Goal: Task Accomplishment & Management: Use online tool/utility

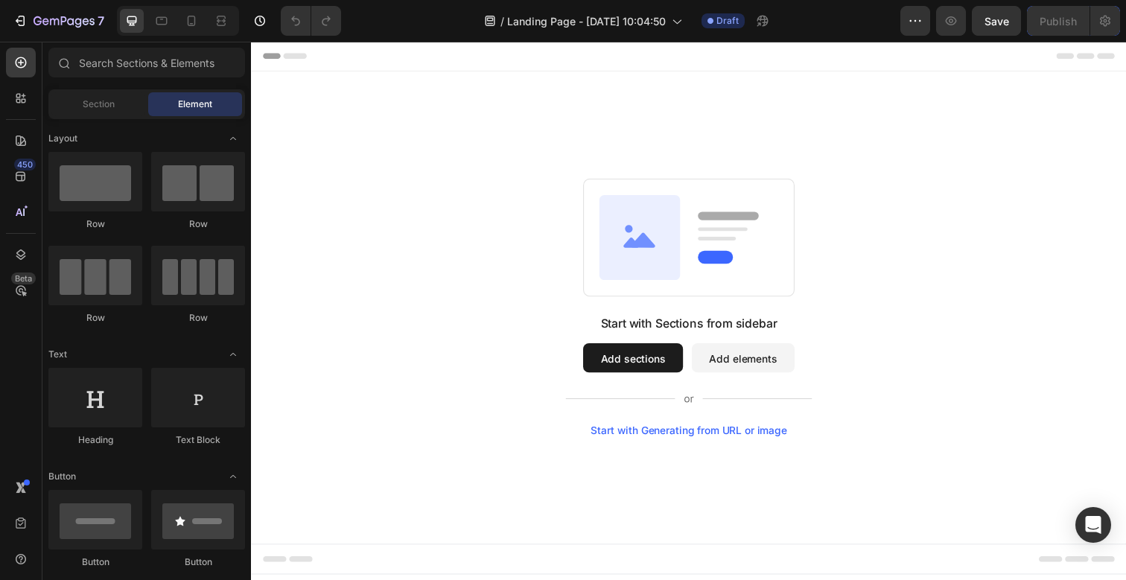
click at [729, 372] on button "Add elements" at bounding box center [753, 365] width 105 height 30
click at [95, 62] on input "text" at bounding box center [146, 63] width 197 height 30
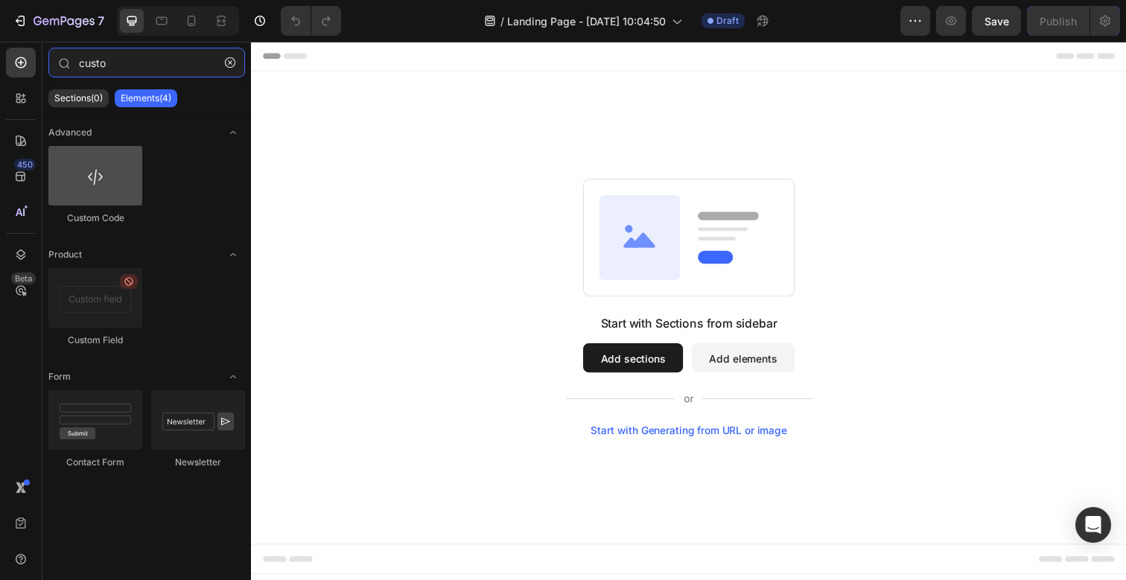
type input "custo"
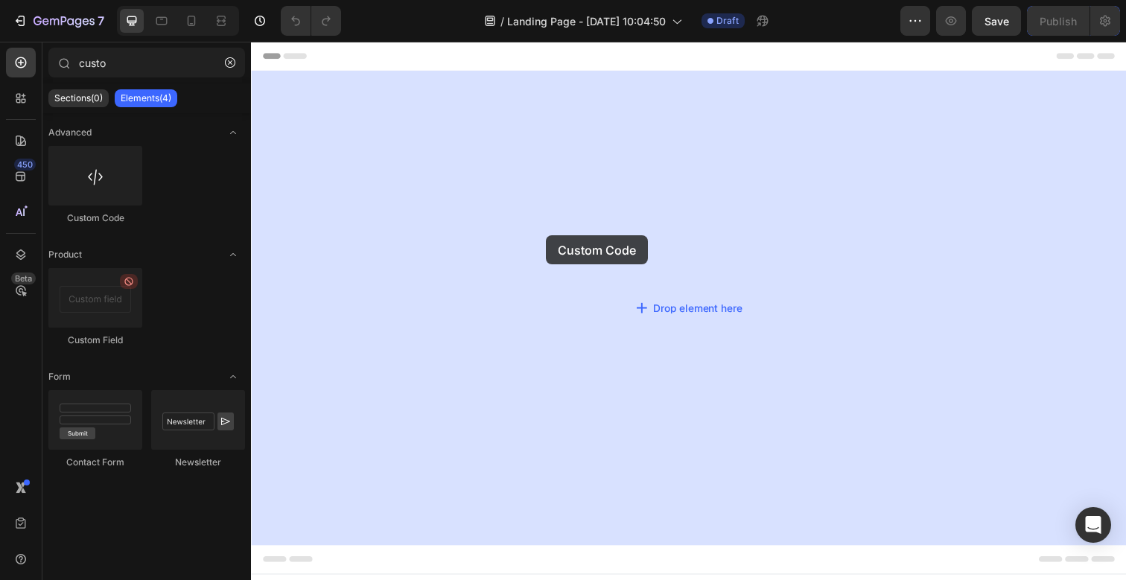
drag, startPoint x: 337, startPoint y: 243, endPoint x: 551, endPoint y: 241, distance: 214.6
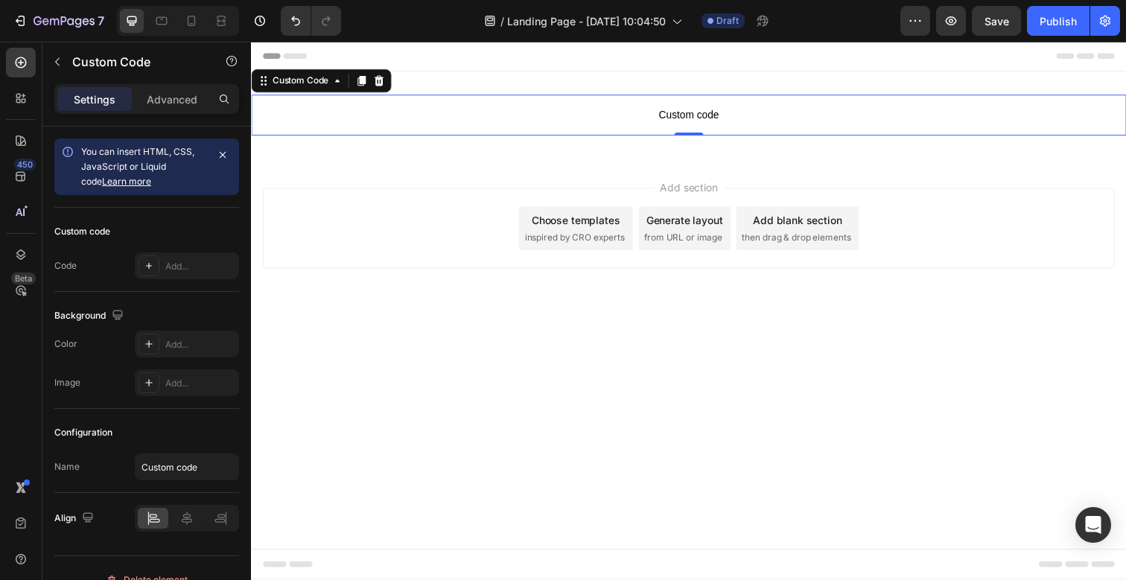
click at [615, 121] on span "Custom code" at bounding box center [698, 117] width 894 height 18
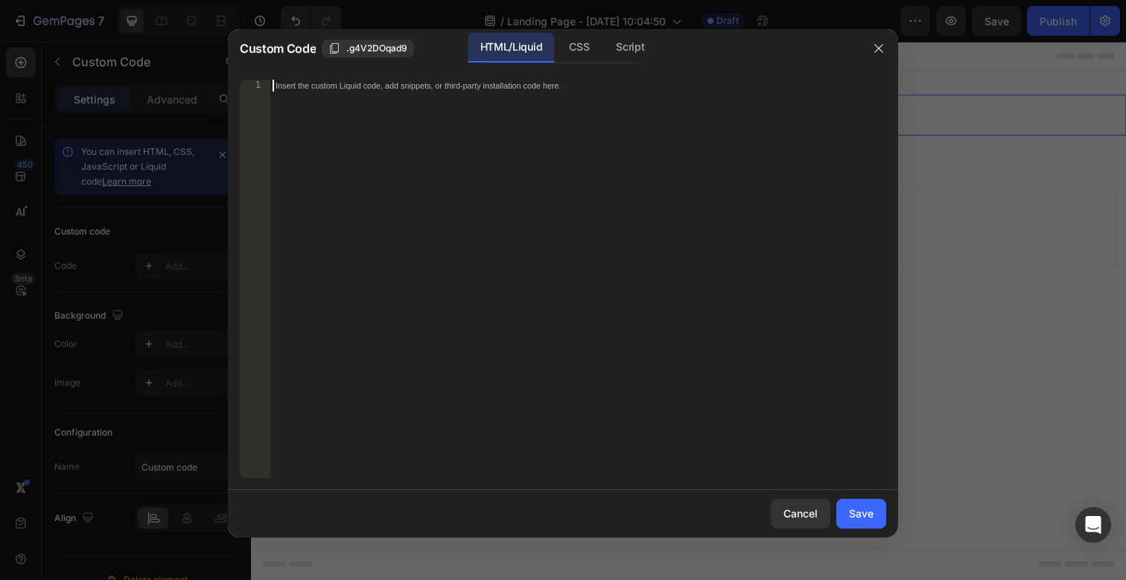
click at [559, 112] on div "Insert the custom Liquid code, add snippets, or third-party installation code h…" at bounding box center [578, 291] width 617 height 422
paste textarea "<!-- End: Lovable Embed Code -->"
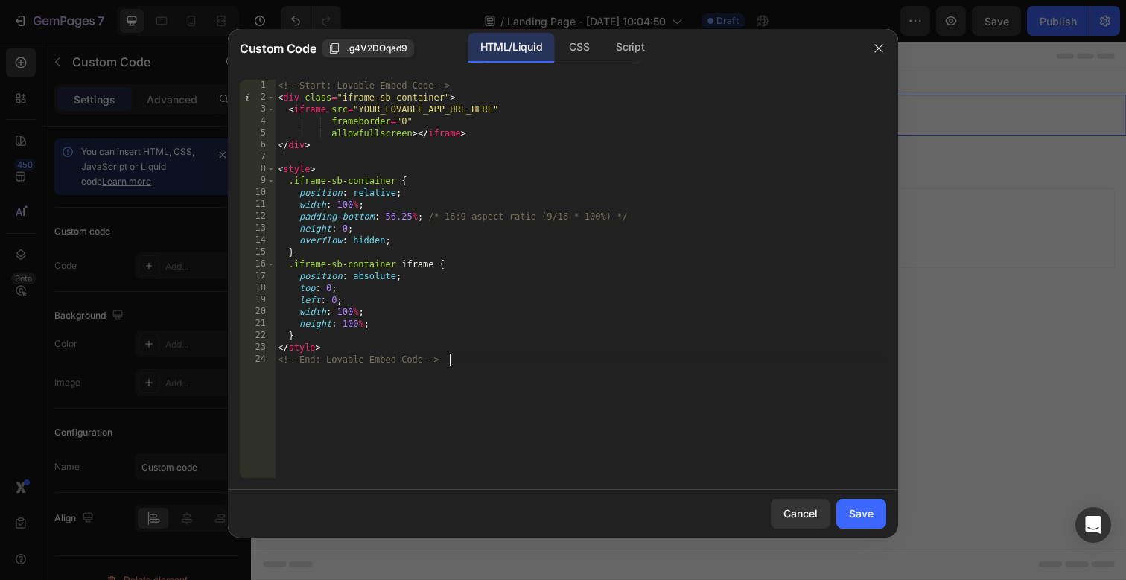
click at [360, 107] on div "<!-- Start: Lovable Embed Code --> < div class = "iframe-sb-container" > < ifra…" at bounding box center [581, 291] width 612 height 422
drag, startPoint x: 359, startPoint y: 107, endPoint x: 489, endPoint y: 113, distance: 130.5
click at [489, 113] on div "<!-- Start: Lovable Embed Code --> < div class = "iframe-sb-container" > < ifra…" at bounding box center [581, 291] width 612 height 422
drag, startPoint x: 492, startPoint y: 110, endPoint x: 361, endPoint y: 111, distance: 131.1
click at [361, 111] on div "<!-- Start: Lovable Embed Code --> < div class = "iframe-sb-container" > < ifra…" at bounding box center [581, 291] width 612 height 422
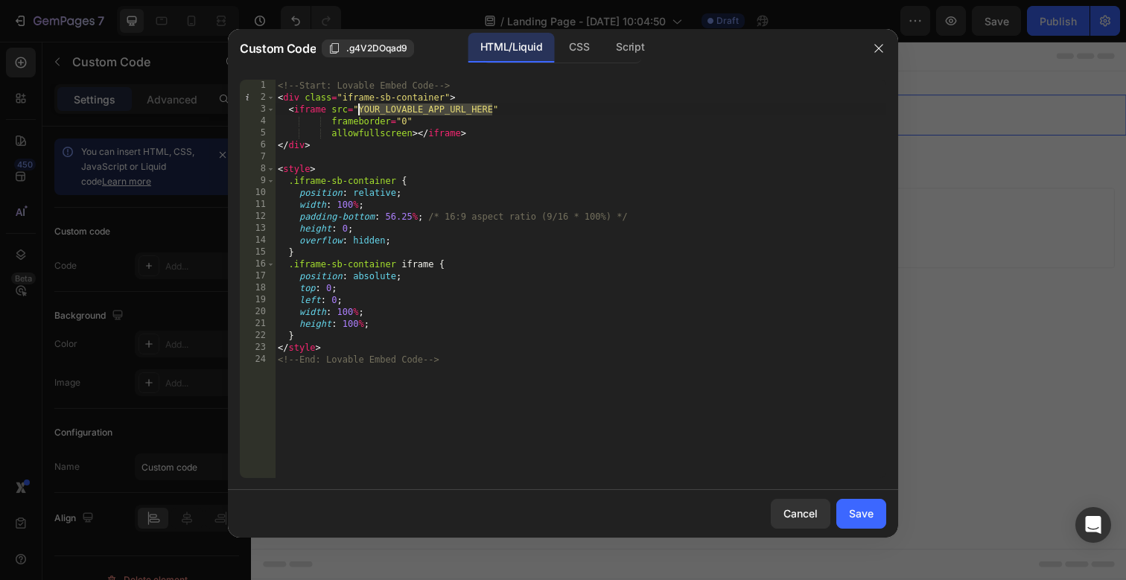
paste textarea "[URL][DOMAIN_NAME]"
click at [384, 145] on div "<!-- Start: Lovable Embed Code --> < div class = "iframe-sb-container" > < ifra…" at bounding box center [581, 291] width 612 height 422
type textarea "</div>"
click at [860, 515] on div "Save" at bounding box center [861, 514] width 25 height 16
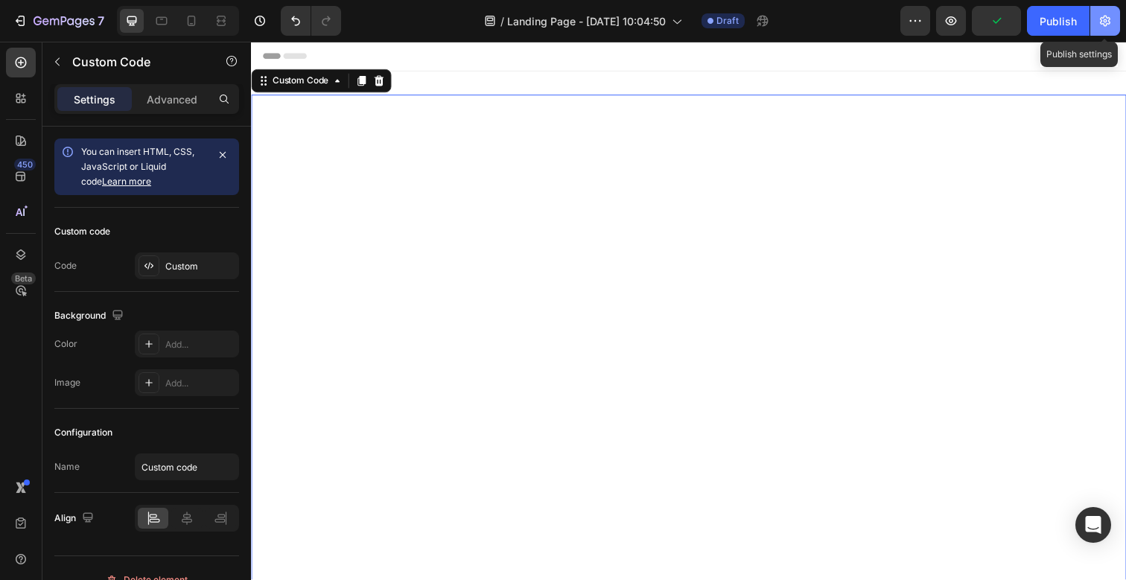
click at [1110, 19] on icon "button" at bounding box center [1105, 21] width 10 height 11
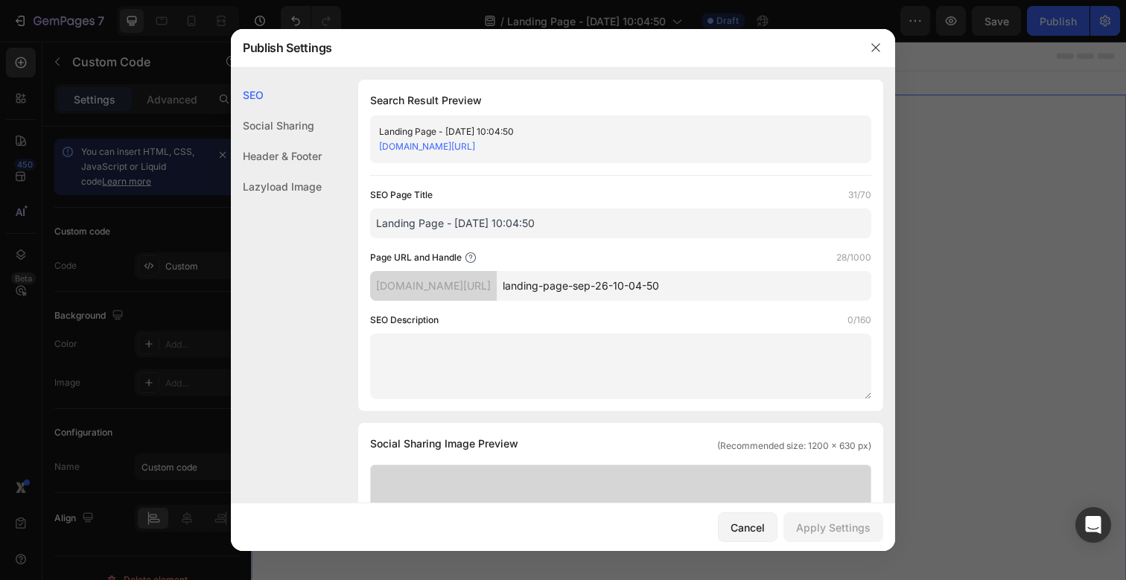
click at [618, 290] on input "landing-page-sep-26-10-04-50" at bounding box center [684, 286] width 375 height 30
type input "testing-magic"
click at [604, 320] on div "SEO Description 0/160" at bounding box center [620, 320] width 501 height 15
click at [444, 223] on input "Landing Page - [DATE] 10:04:50" at bounding box center [620, 224] width 501 height 30
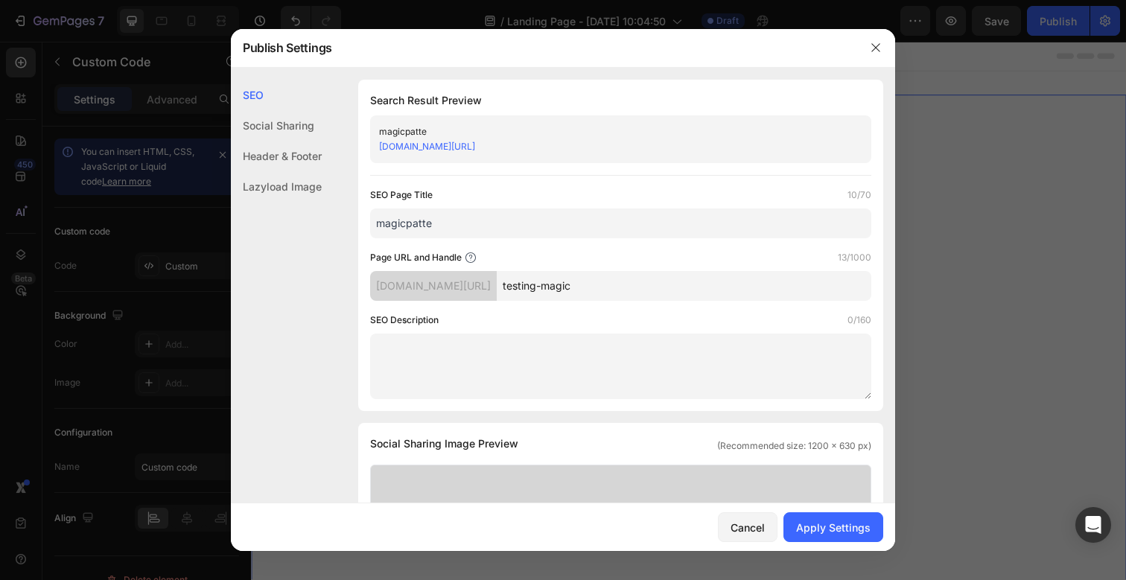
type input "magicpatter"
type input "Test"
click at [503, 247] on div "SEO Page Title 4/70 Test Page URL and Handle 13/1000 [DOMAIN_NAME][URL] testing…" at bounding box center [620, 294] width 501 height 212
click at [831, 533] on div "Apply Settings" at bounding box center [833, 528] width 74 height 16
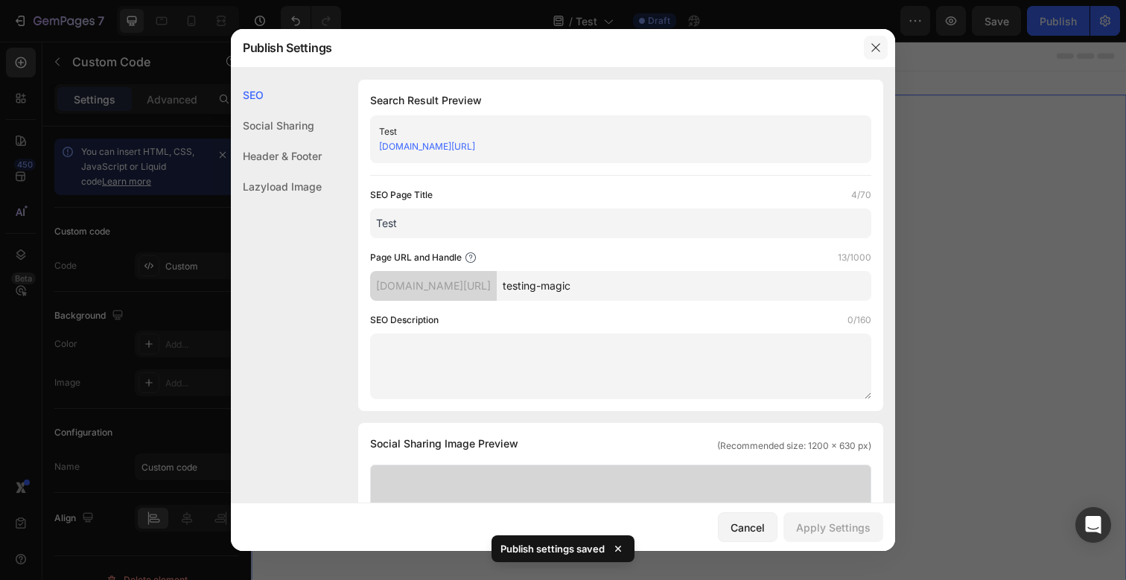
click at [872, 47] on icon "button" at bounding box center [876, 48] width 12 height 12
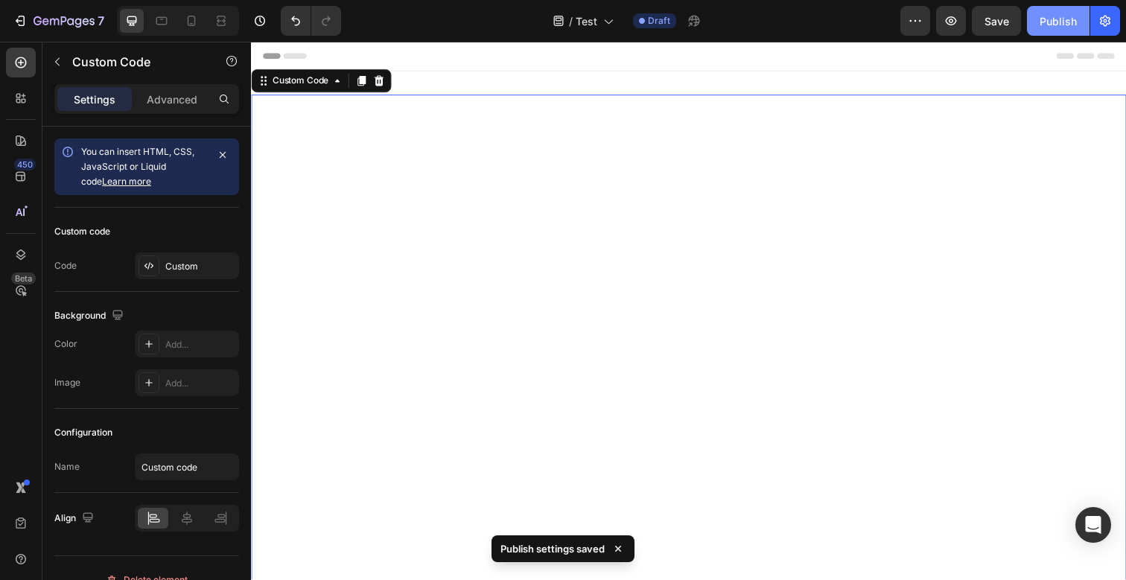
click at [1041, 28] on div "Publish" at bounding box center [1058, 21] width 37 height 16
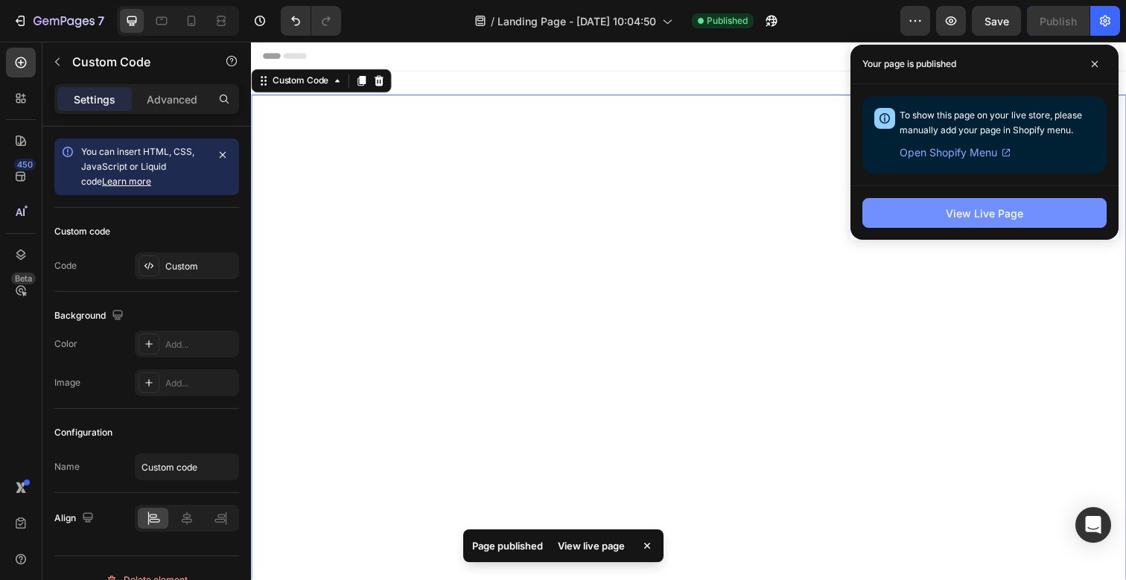
click at [929, 216] on button "View Live Page" at bounding box center [985, 213] width 244 height 30
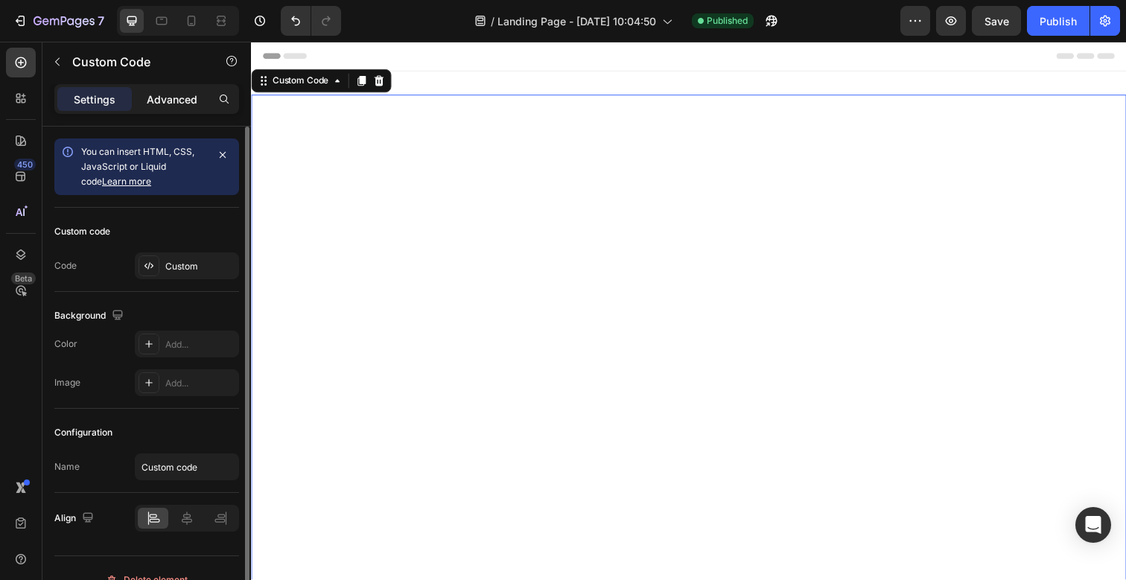
click at [179, 92] on p "Advanced" at bounding box center [172, 100] width 51 height 16
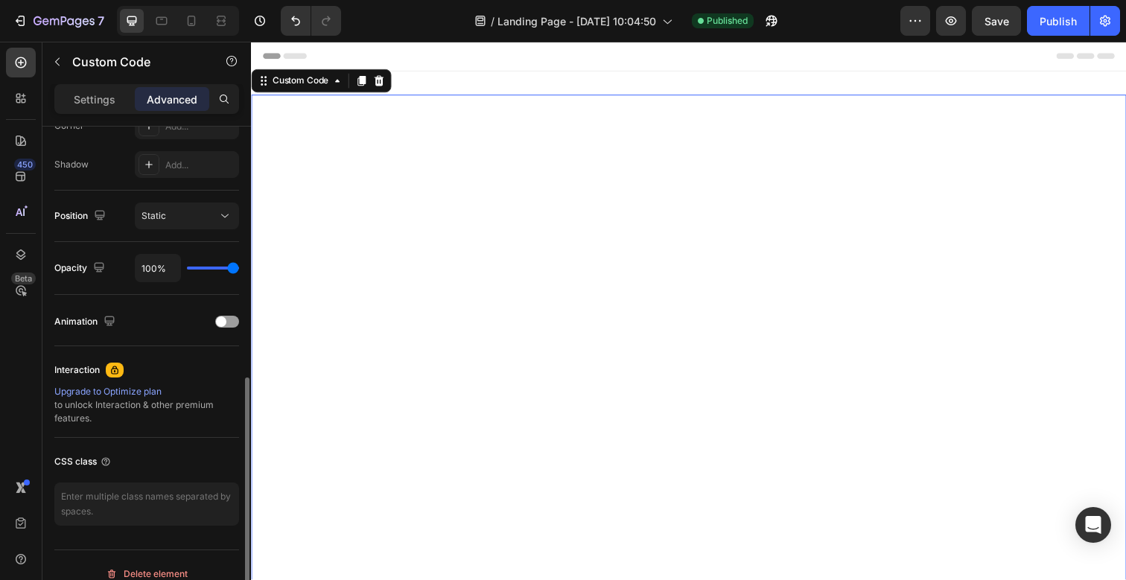
scroll to position [489, 0]
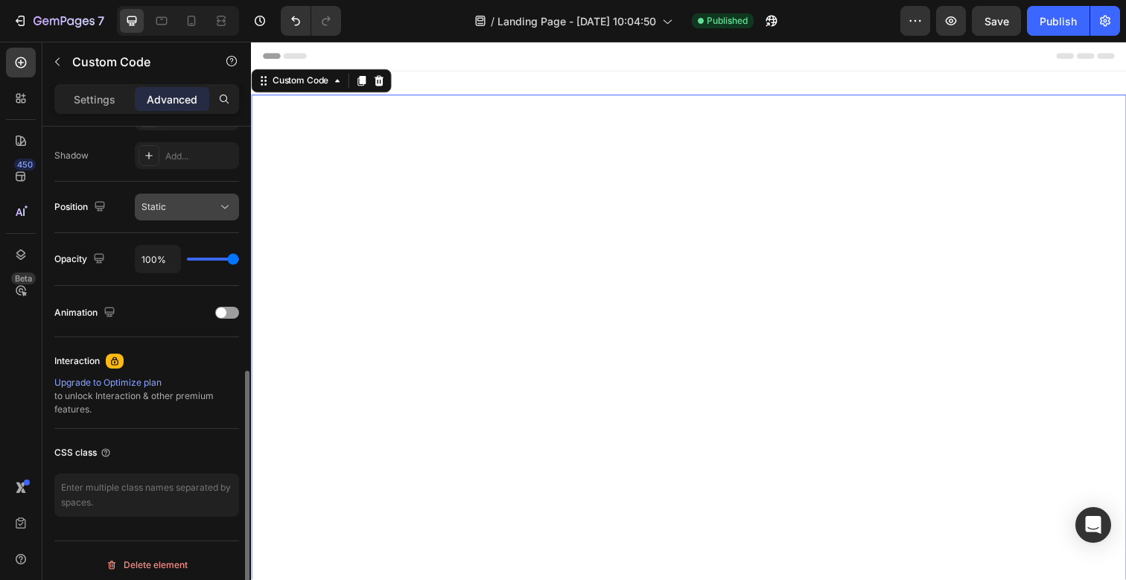
click at [174, 204] on div "Static" at bounding box center [180, 206] width 76 height 13
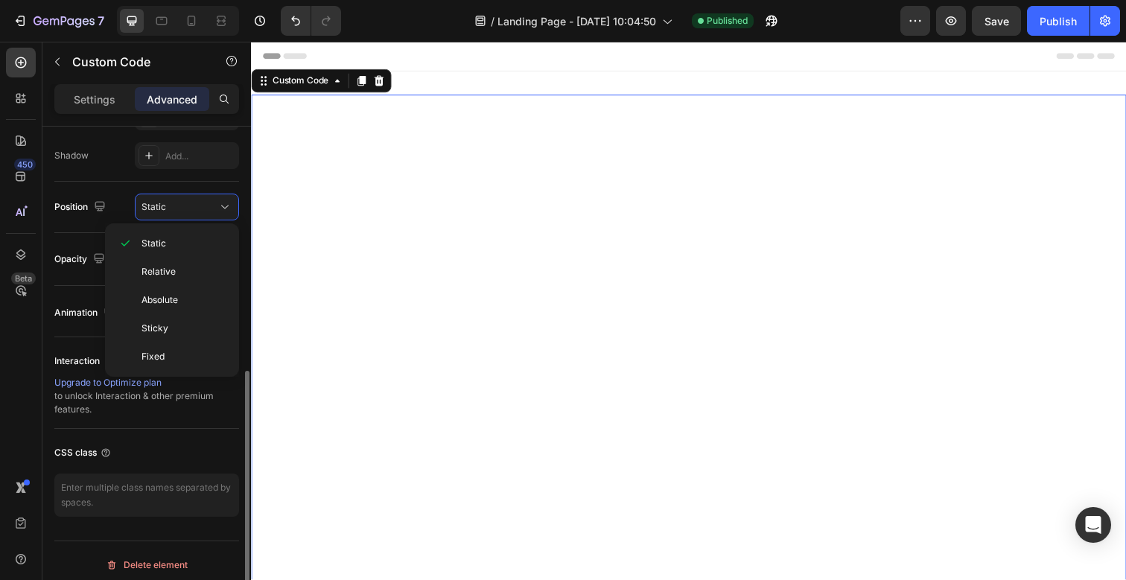
click at [99, 225] on div "Position Static" at bounding box center [146, 207] width 185 height 51
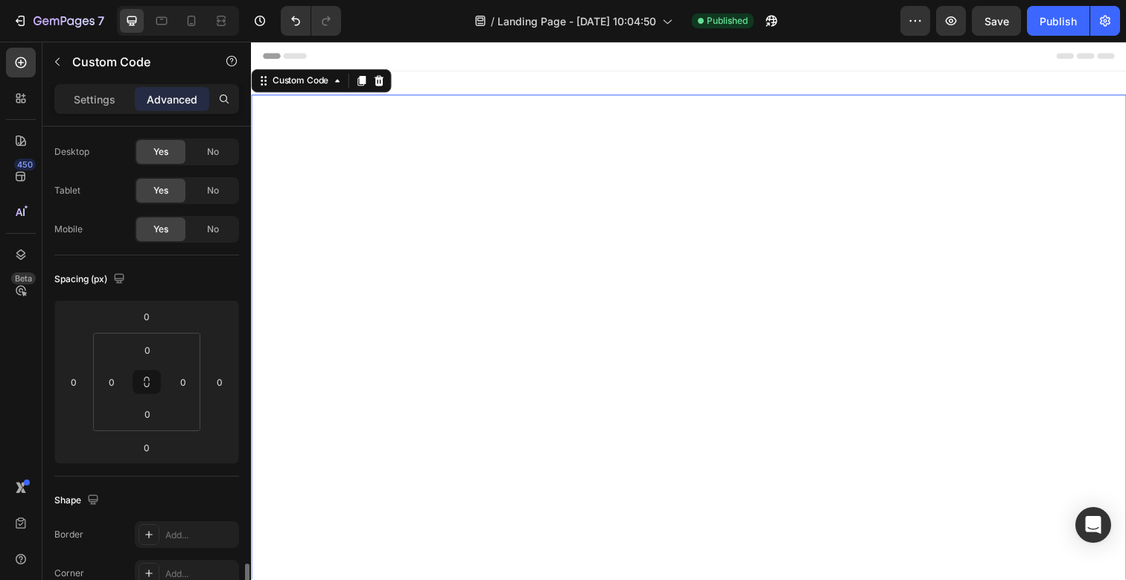
scroll to position [0, 0]
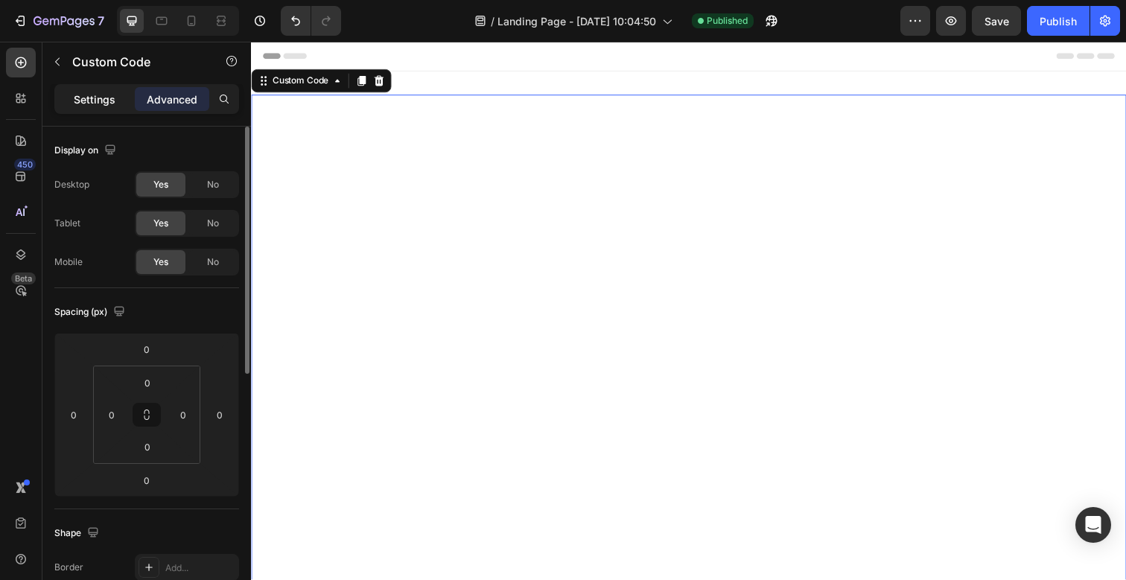
click at [109, 90] on div "Settings" at bounding box center [94, 99] width 74 height 24
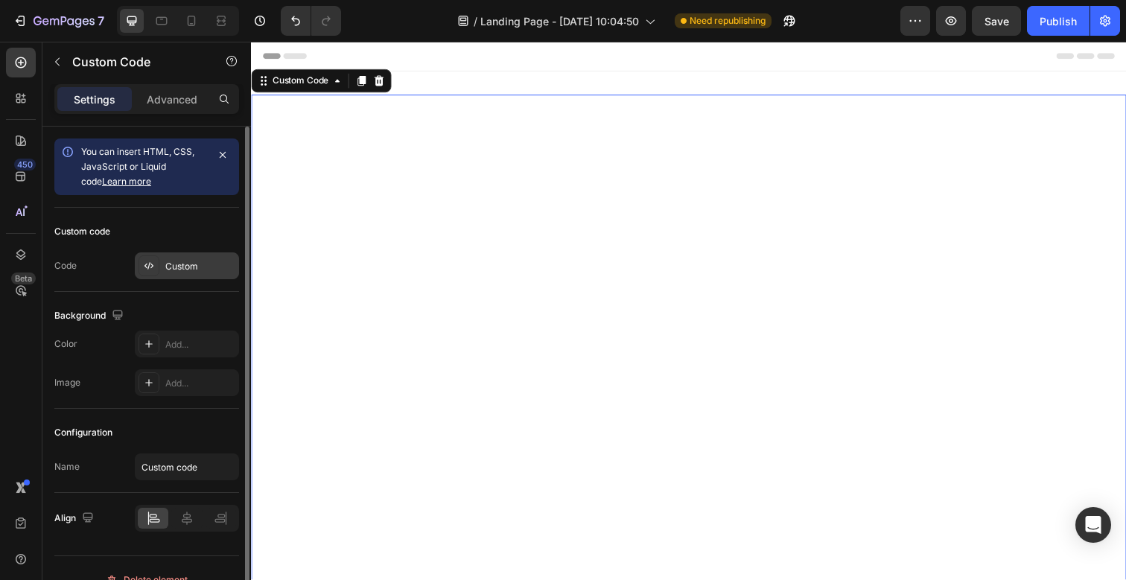
click at [163, 275] on div "Custom" at bounding box center [187, 266] width 104 height 27
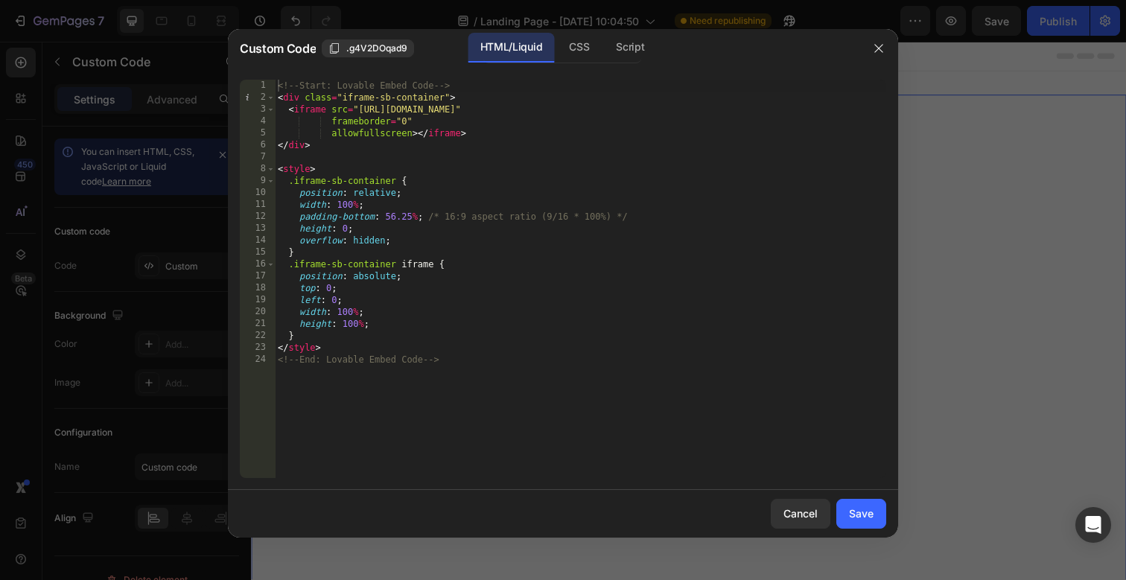
click at [369, 237] on div "<!-- Start: Lovable Embed Code --> < div class = "iframe-sb-container" > < ifra…" at bounding box center [581, 291] width 612 height 422
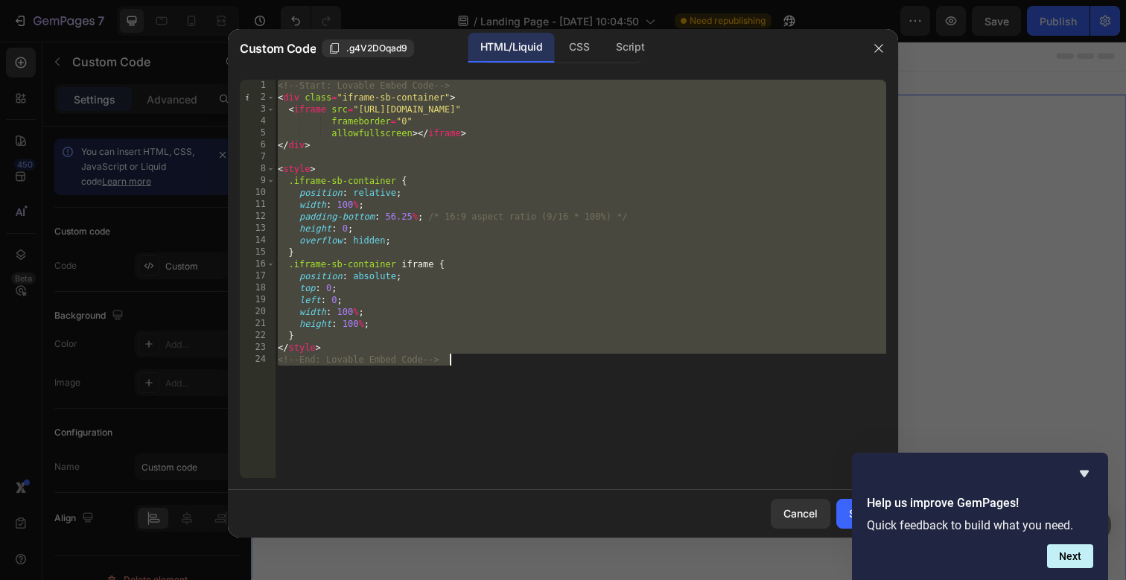
click at [586, 318] on div "<!-- Start: Lovable Embed Code --> < div class = "iframe-sb-container" > < ifra…" at bounding box center [581, 291] width 612 height 422
paste textarea "!-- End: Seamless MagicPatterns Embed"
type textarea "<!-- End: Seamless MagicPatterns Embed -->"
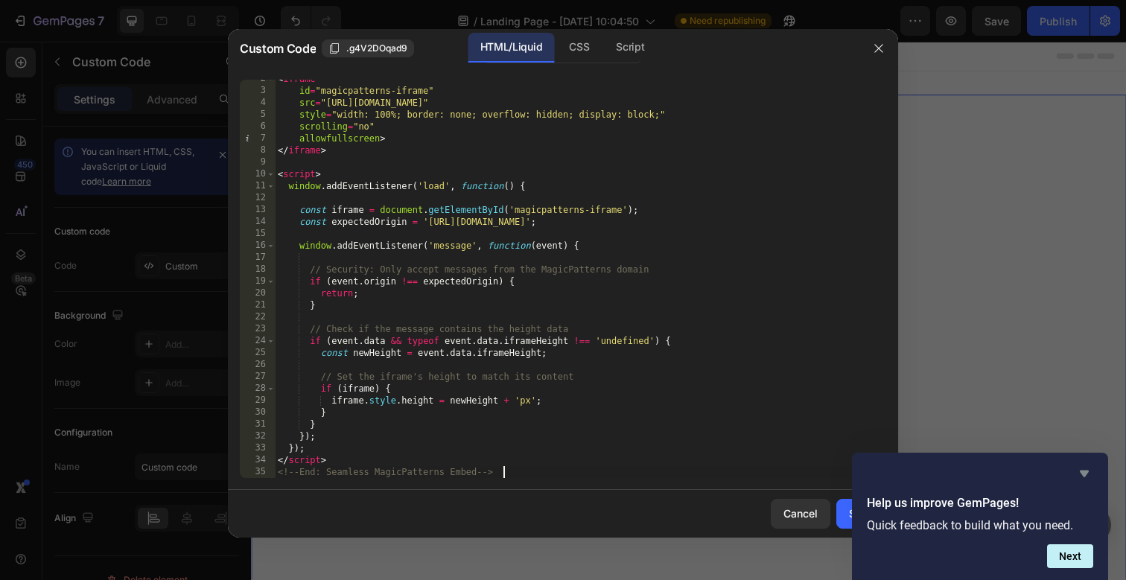
click at [1086, 471] on icon "Hide survey" at bounding box center [1084, 474] width 9 height 7
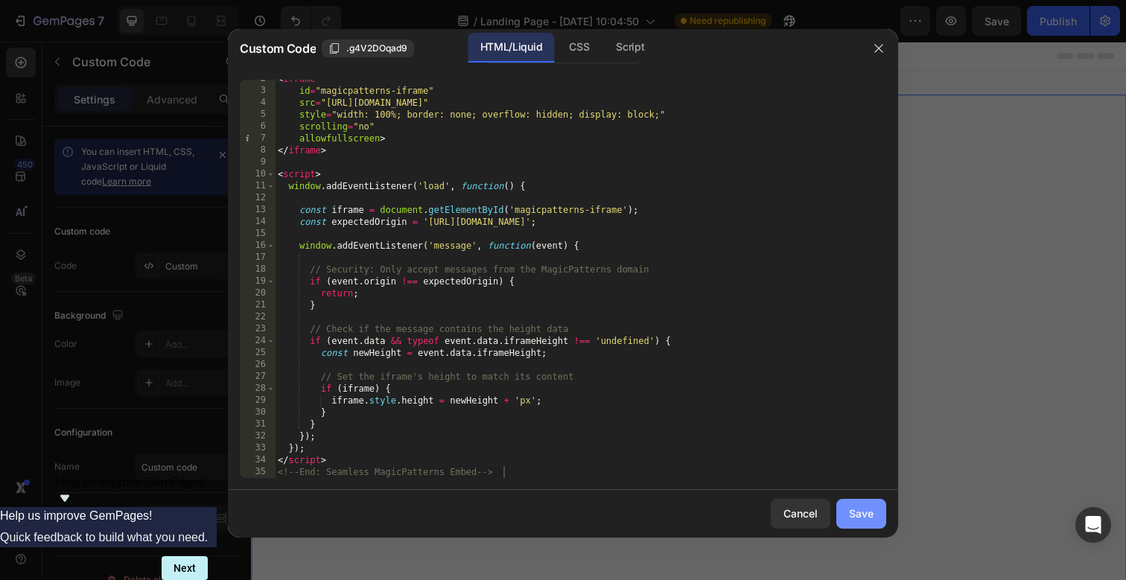
click at [855, 513] on div "Save" at bounding box center [861, 514] width 25 height 16
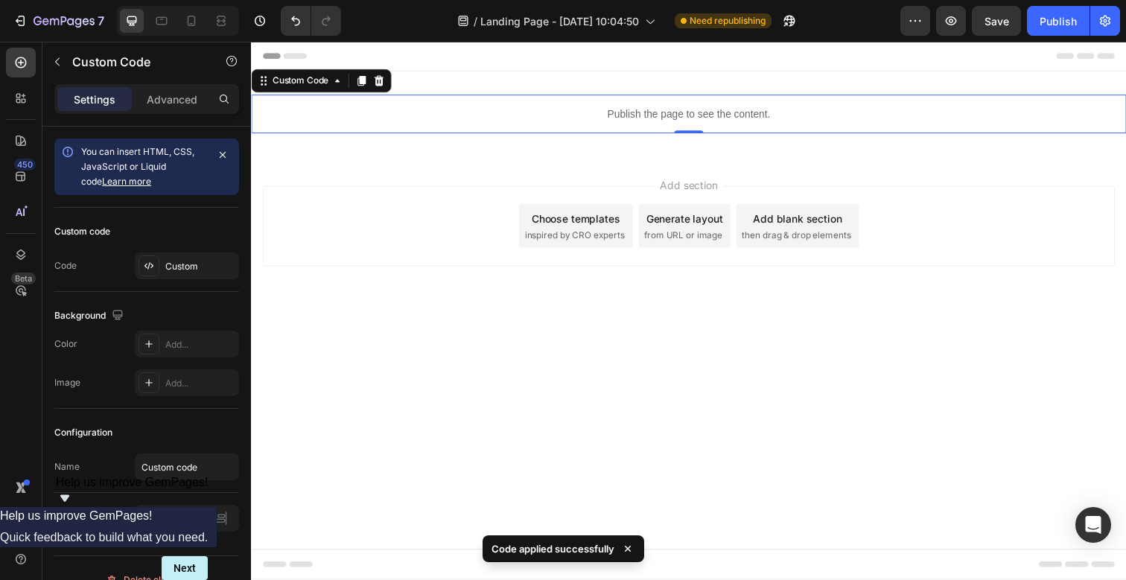
click at [671, 112] on p "Publish the page to see the content." at bounding box center [698, 116] width 894 height 16
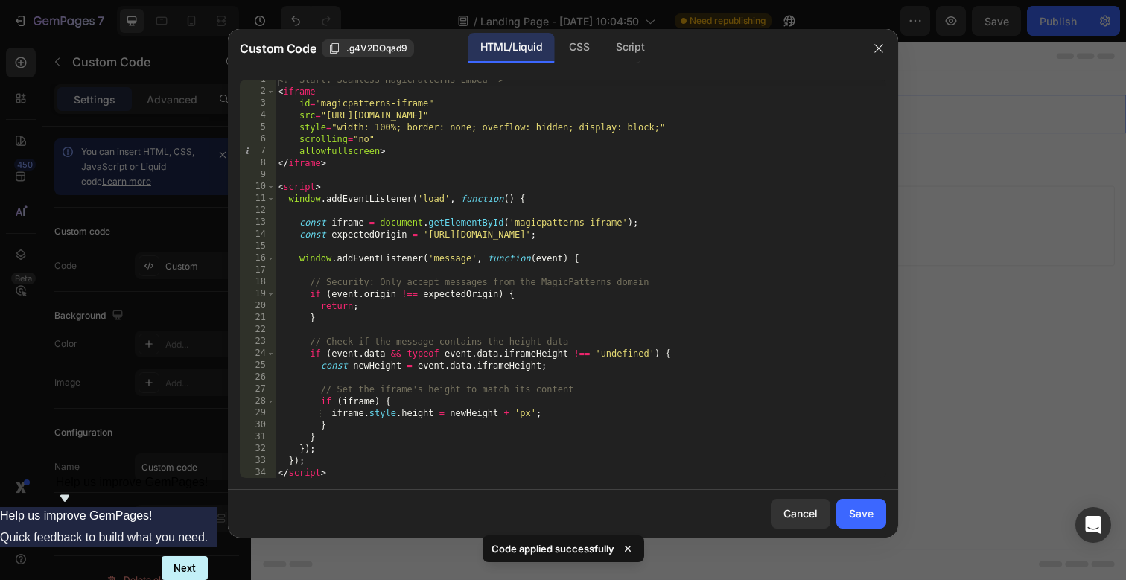
scroll to position [0, 0]
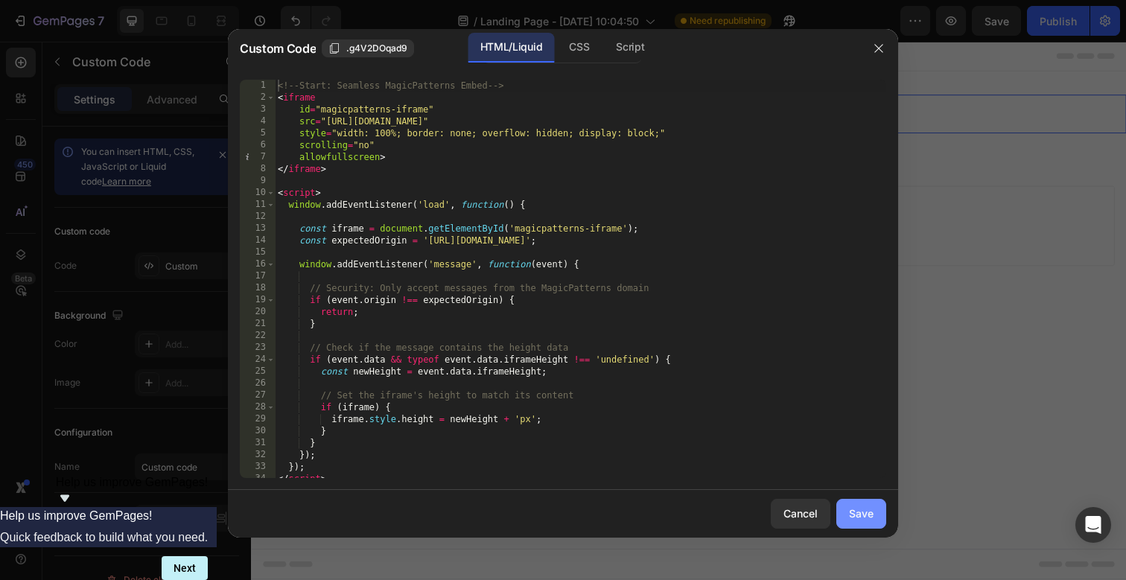
click at [859, 518] on div "Save" at bounding box center [861, 514] width 25 height 16
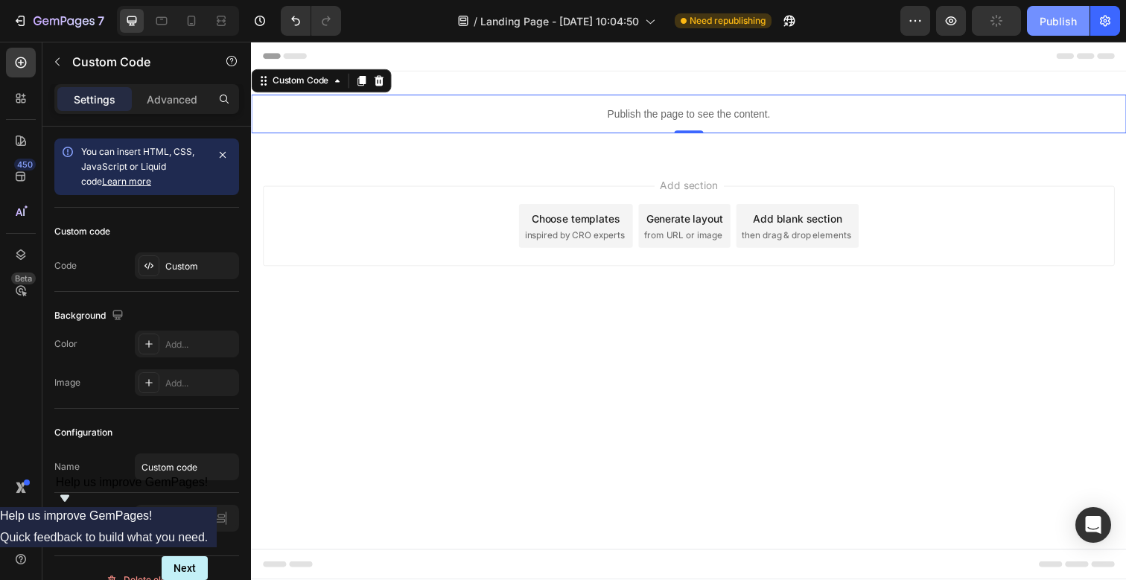
click at [1050, 26] on div "Publish" at bounding box center [1058, 21] width 37 height 16
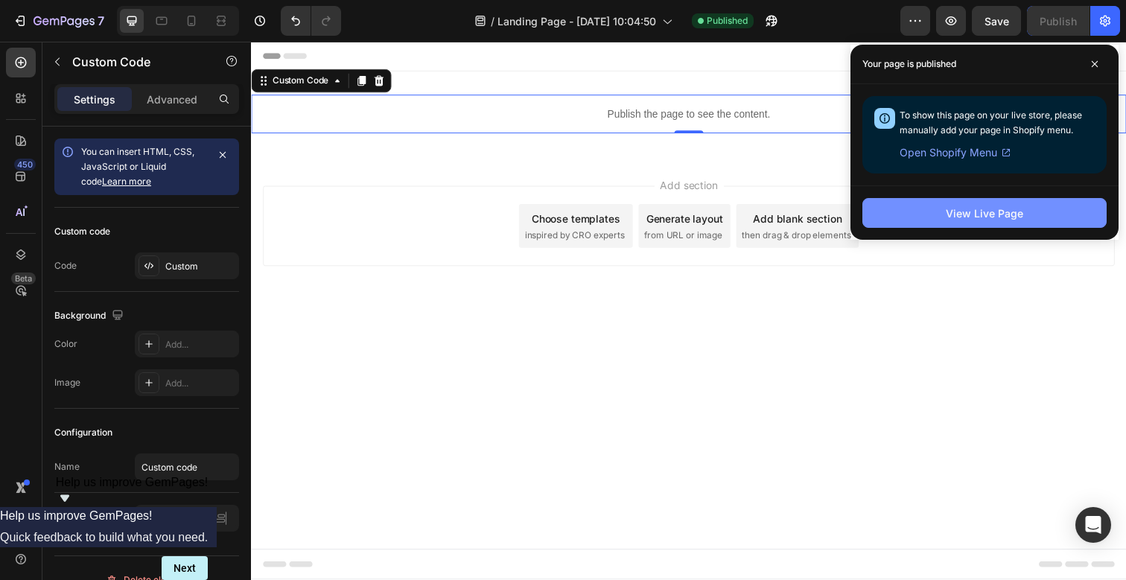
click at [923, 209] on button "View Live Page" at bounding box center [985, 213] width 244 height 30
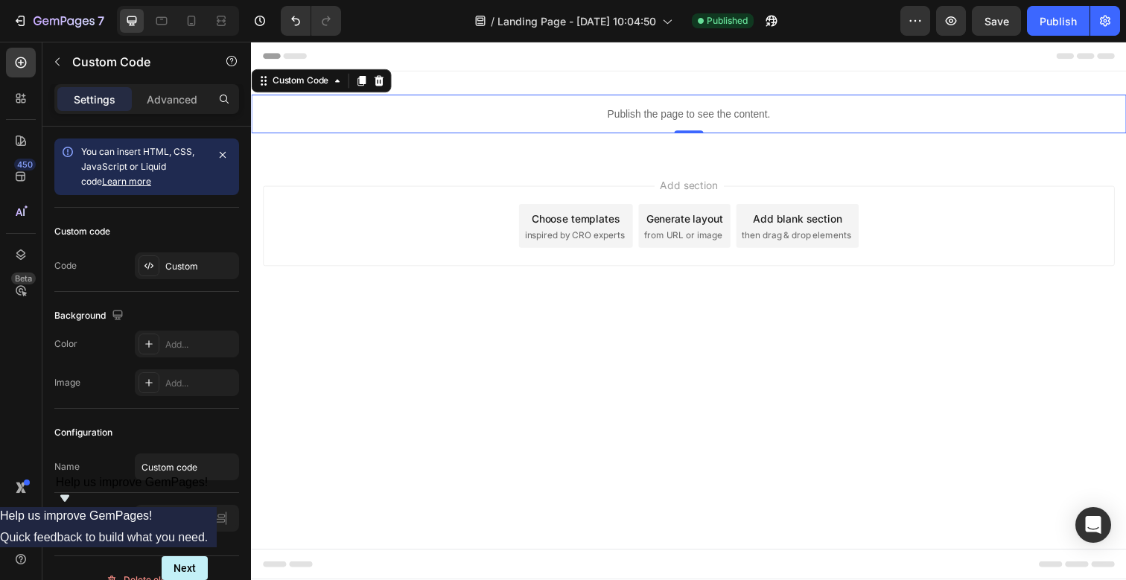
click at [580, 113] on p "Publish the page to see the content." at bounding box center [698, 116] width 894 height 16
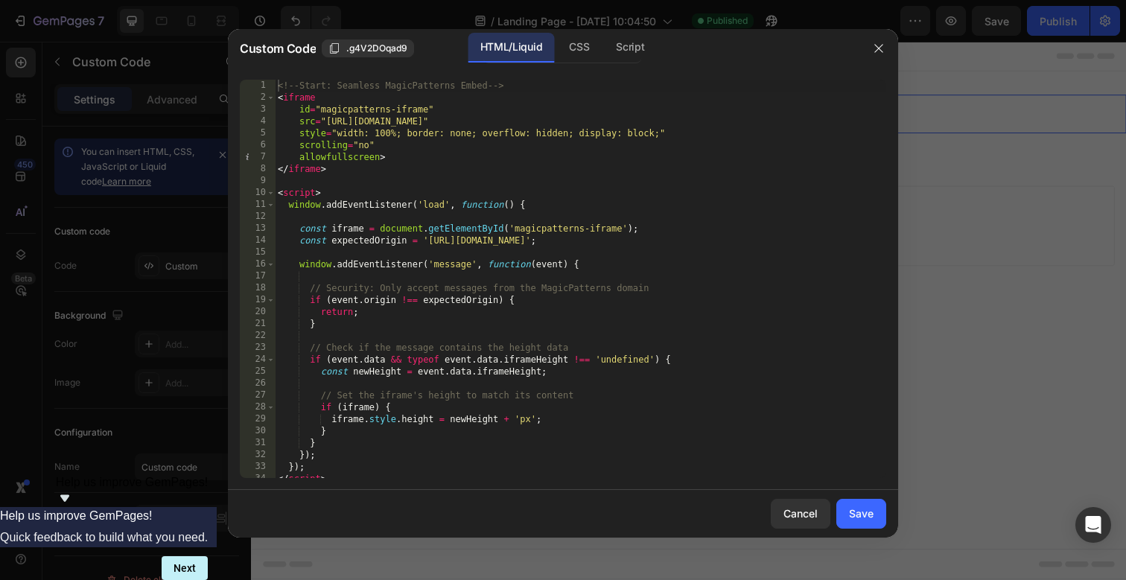
click at [300, 104] on div "<!-- Start: Seamless MagicPatterns Embed --> < iframe id = "magicpatterns-ifram…" at bounding box center [581, 291] width 612 height 422
click at [331, 159] on div "<!-- Start: Seamless MagicPatterns Embed --> < iframe id = "magicpatterns-ifram…" at bounding box center [581, 291] width 612 height 422
drag, startPoint x: 332, startPoint y: 144, endPoint x: 360, endPoint y: 144, distance: 27.6
click at [360, 144] on div "<!-- Start: Seamless MagicPatterns Embed --> < iframe id = "magicpatterns-ifram…" at bounding box center [581, 291] width 612 height 422
click at [432, 132] on div "<!-- Start: Seamless MagicPatterns Embed --> < iframe id = "magicpatterns-ifram…" at bounding box center [581, 291] width 612 height 422
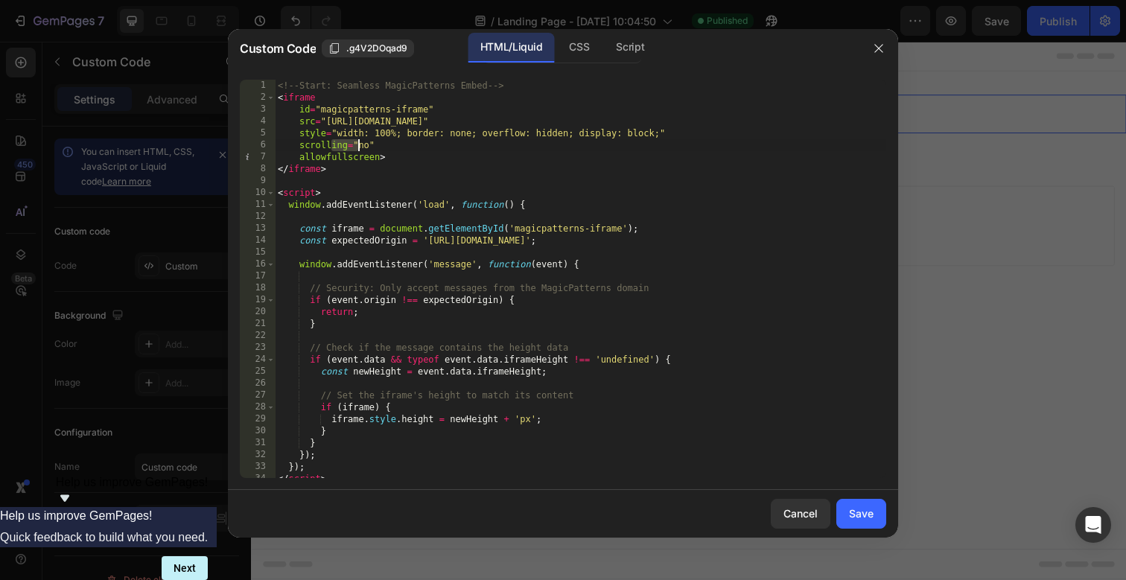
type textarea "style="width: 100%; border: none; overflow: hidden; display: block;""
click at [337, 133] on div "<!-- Start: Seamless MagicPatterns Embed --> < iframe id = "magicpatterns-ifram…" at bounding box center [581, 291] width 612 height 422
click at [790, 516] on div "Cancel" at bounding box center [801, 514] width 34 height 16
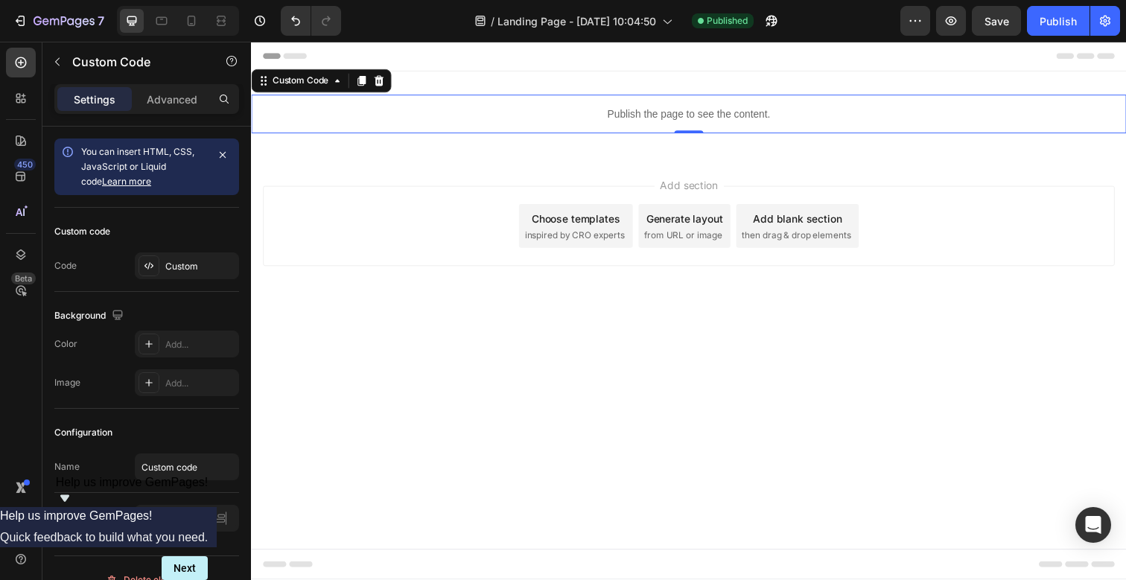
click at [406, 112] on p "Publish the page to see the content." at bounding box center [698, 116] width 894 height 16
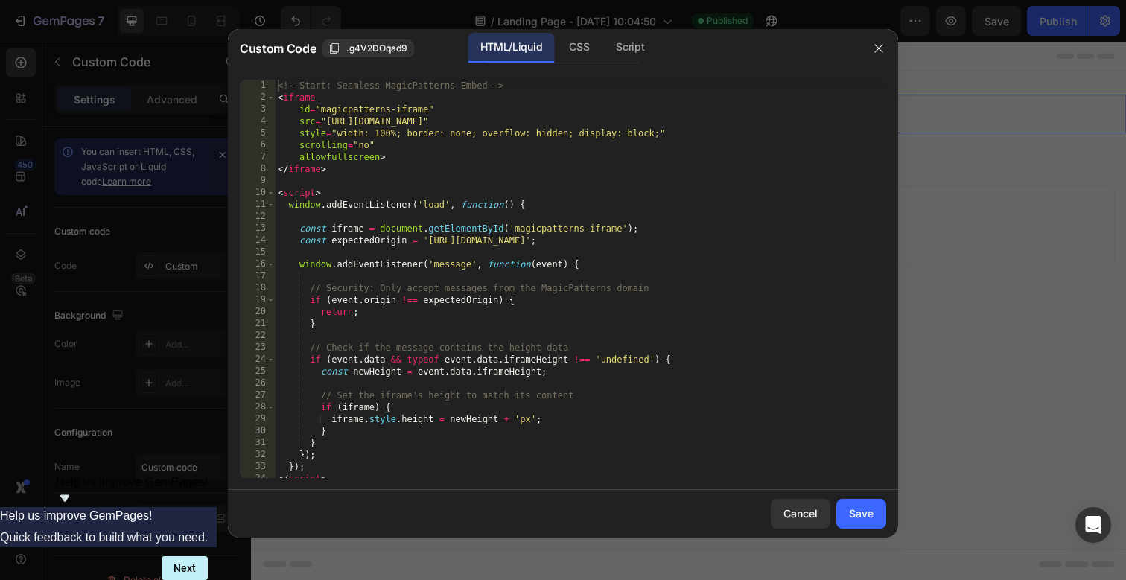
click at [447, 256] on div "<!-- Start: Seamless MagicPatterns Embed --> < iframe id = "magicpatterns-ifram…" at bounding box center [581, 291] width 612 height 422
type textarea "</script> <!-- End: Seamless MagicPatterns Embed -->"
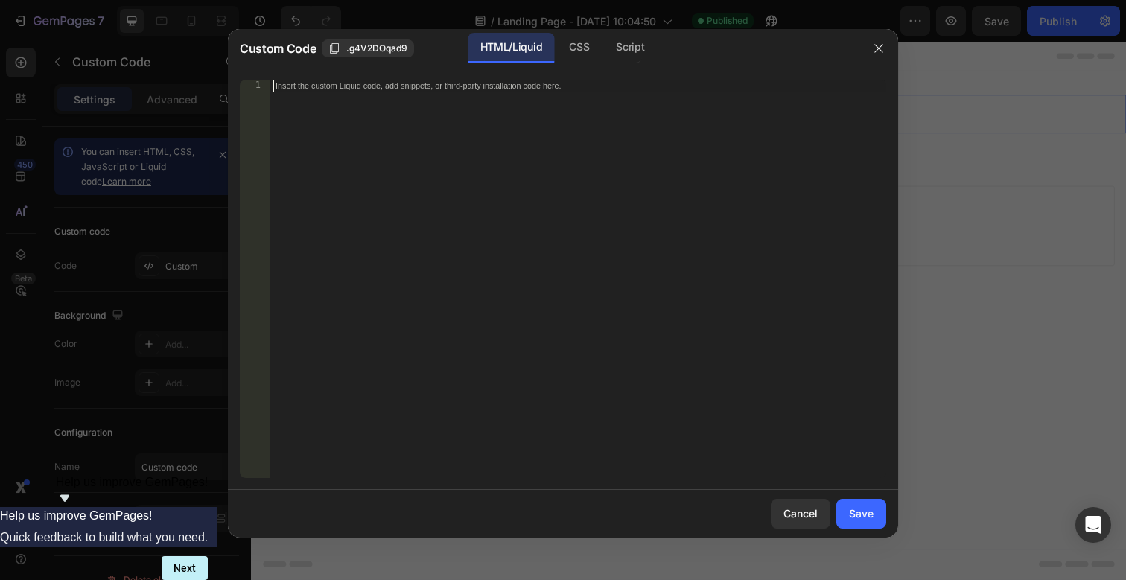
paste textarea "</iframe>"
drag, startPoint x: 311, startPoint y: 98, endPoint x: 526, endPoint y: 100, distance: 214.6
click at [526, 100] on div "< iframe src = "[URL][DOMAIN_NAME]" width = "100%" height = "600" frameborder =…" at bounding box center [578, 291] width 617 height 422
paste textarea "[DOMAIN_NAME][URL]"
click at [337, 122] on div "< iframe src = "[URL][DOMAIN_NAME]" width = "100%" height = "600" frameborder =…" at bounding box center [578, 291] width 617 height 422
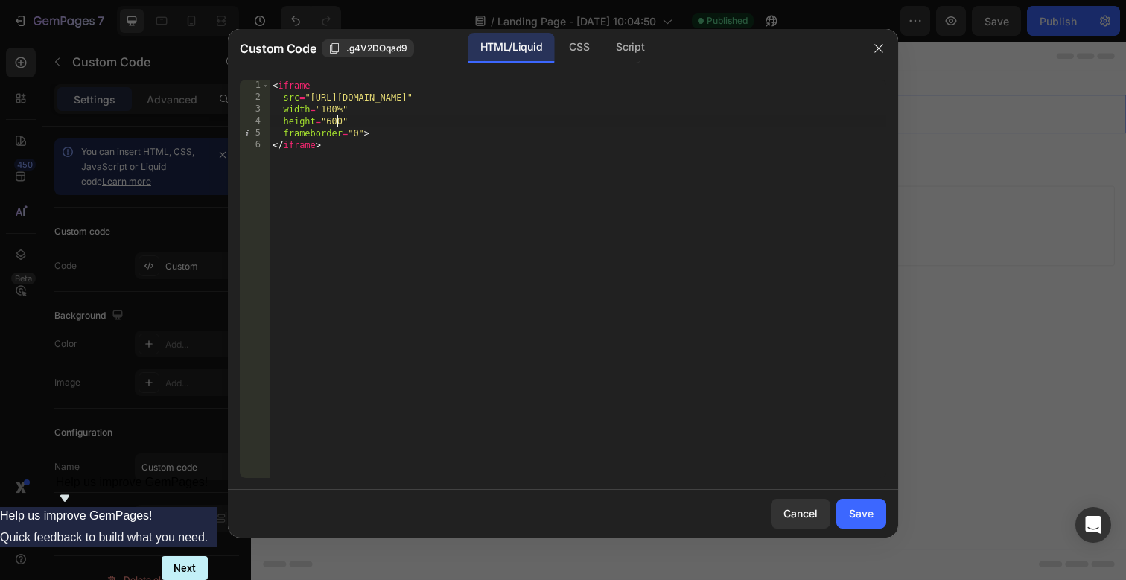
click at [337, 122] on div "< iframe src = "[URL][DOMAIN_NAME]" width = "100%" height = "600" frameborder =…" at bounding box center [578, 291] width 617 height 422
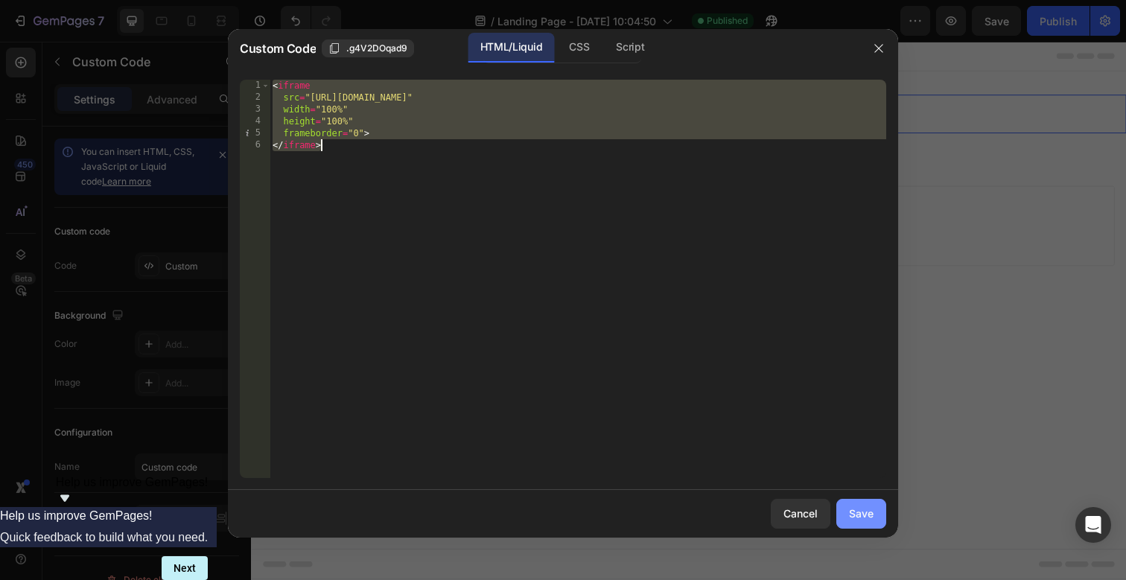
type textarea "frameborder="0"> </iframe>"
click at [863, 513] on div "Save" at bounding box center [861, 514] width 25 height 16
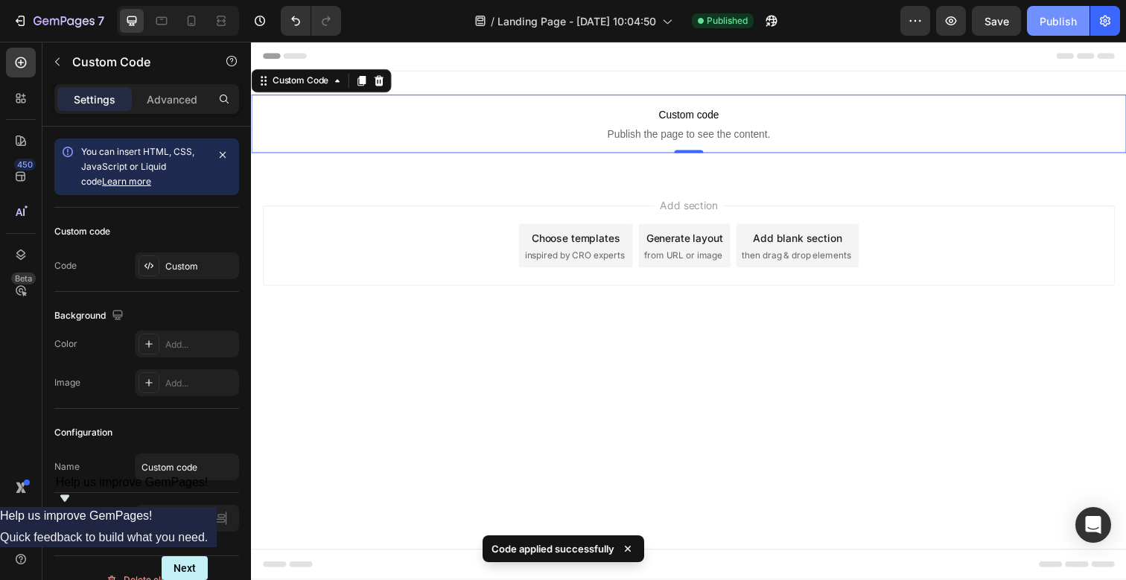
click at [1063, 17] on div "Publish" at bounding box center [1058, 21] width 37 height 16
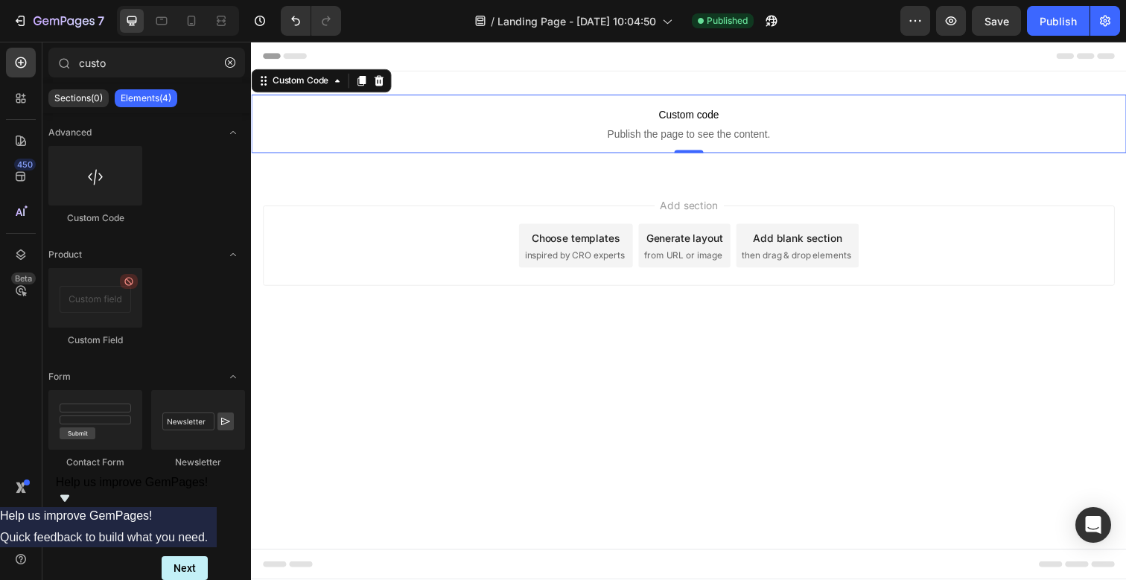
click at [762, 348] on div "Add section Choose templates inspired by CRO experts Generate layout from URL o…" at bounding box center [698, 271] width 894 height 183
click at [597, 126] on p "Custom code Publish the page to see the content." at bounding box center [698, 126] width 894 height 60
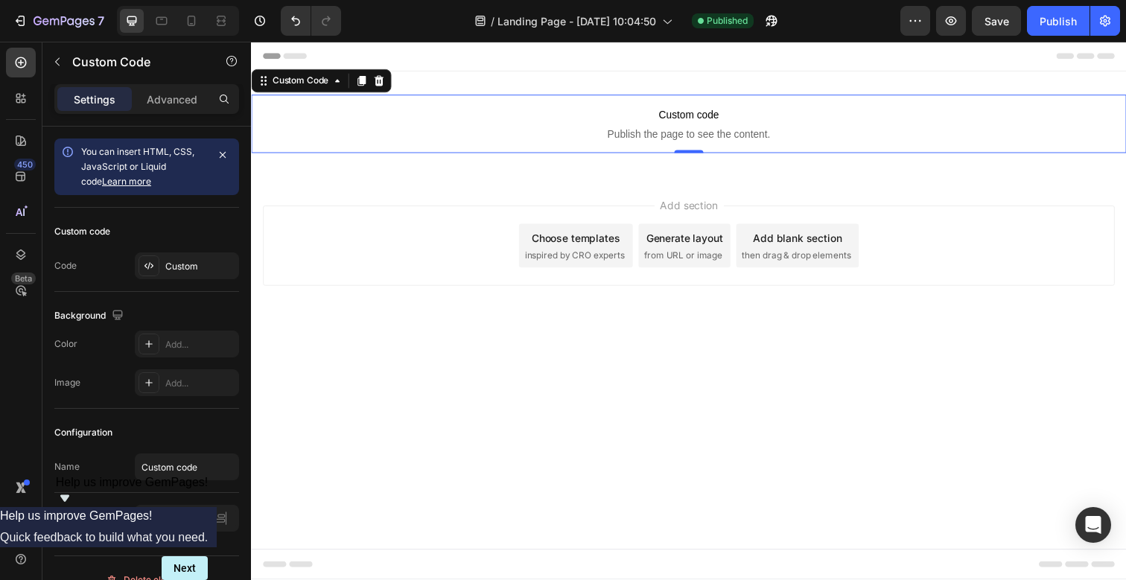
click at [597, 126] on p "Custom code Publish the page to see the content." at bounding box center [698, 126] width 894 height 60
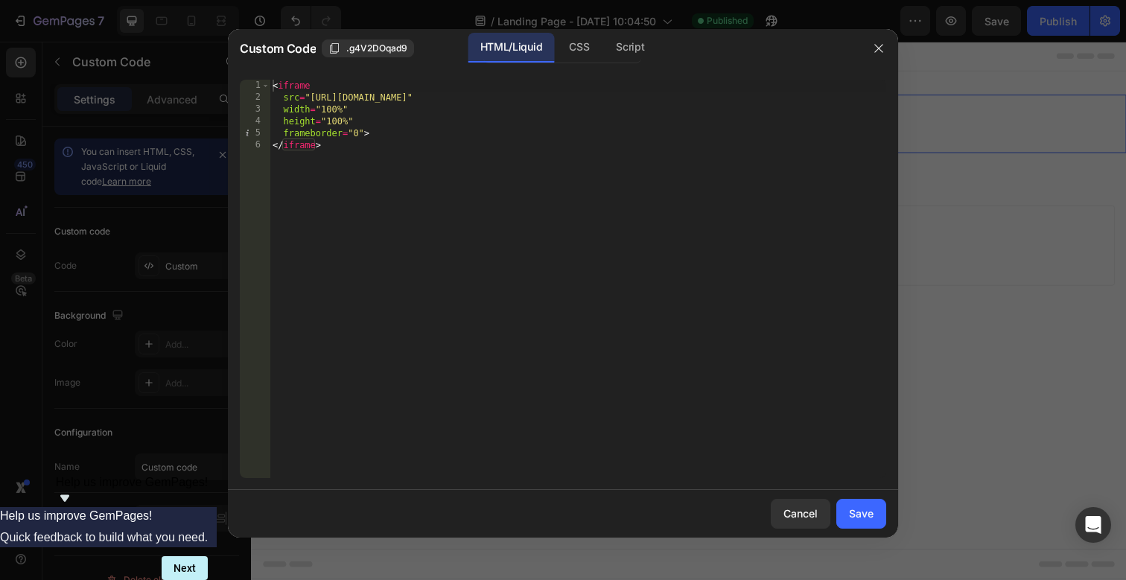
click at [329, 121] on div "< iframe src = "[URL][DOMAIN_NAME]" width = "100%" height = "100%" frameborder …" at bounding box center [578, 291] width 617 height 422
click at [396, 204] on div "< iframe src = "[URL][DOMAIN_NAME]" width = "100%" height = "1000" frameborder …" at bounding box center [578, 291] width 617 height 422
type textarea "</iframe>"
click at [865, 512] on div "Save" at bounding box center [861, 514] width 25 height 16
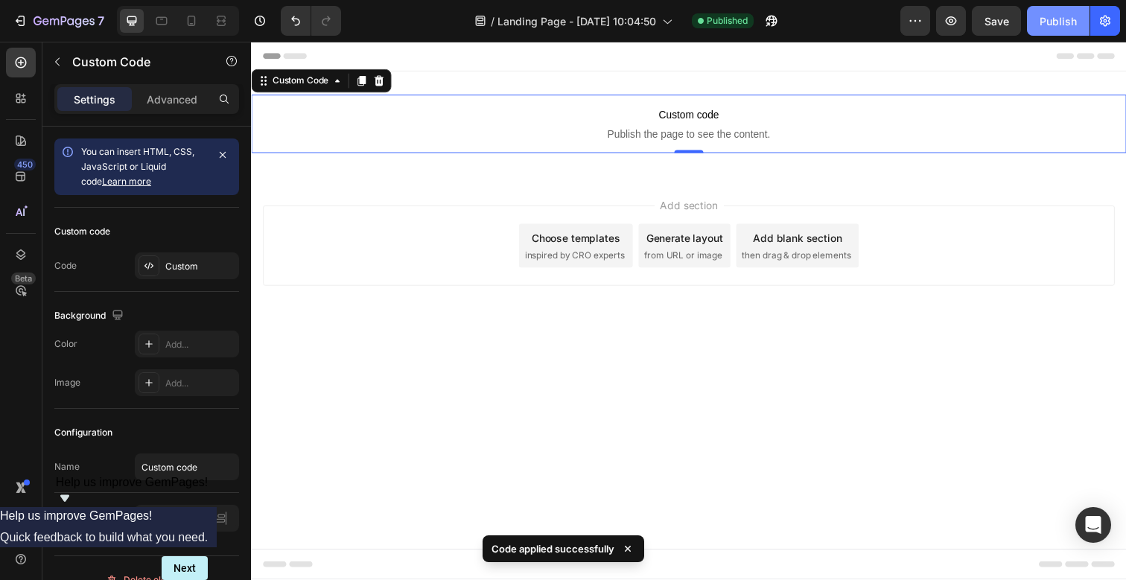
click at [1047, 20] on div "Publish" at bounding box center [1058, 21] width 37 height 16
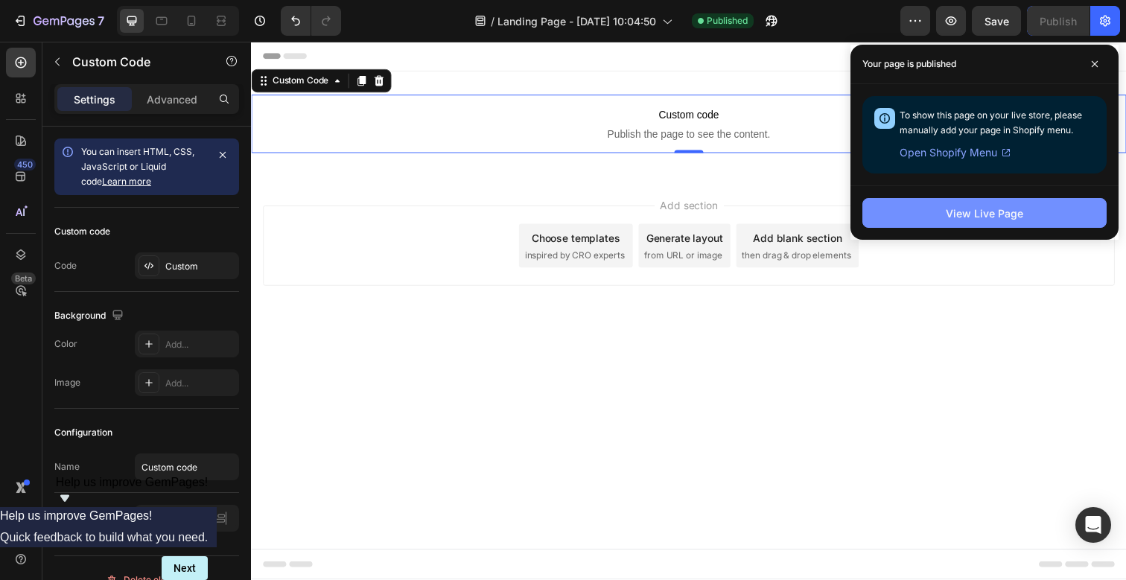
click at [892, 215] on button "View Live Page" at bounding box center [985, 213] width 244 height 30
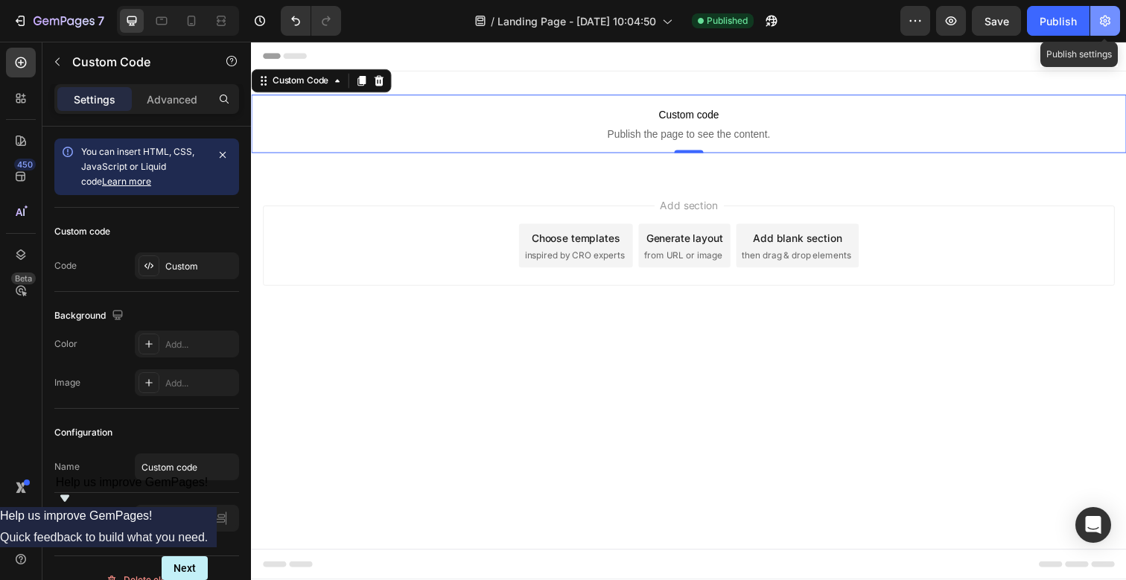
click at [1094, 13] on button "button" at bounding box center [1106, 21] width 30 height 30
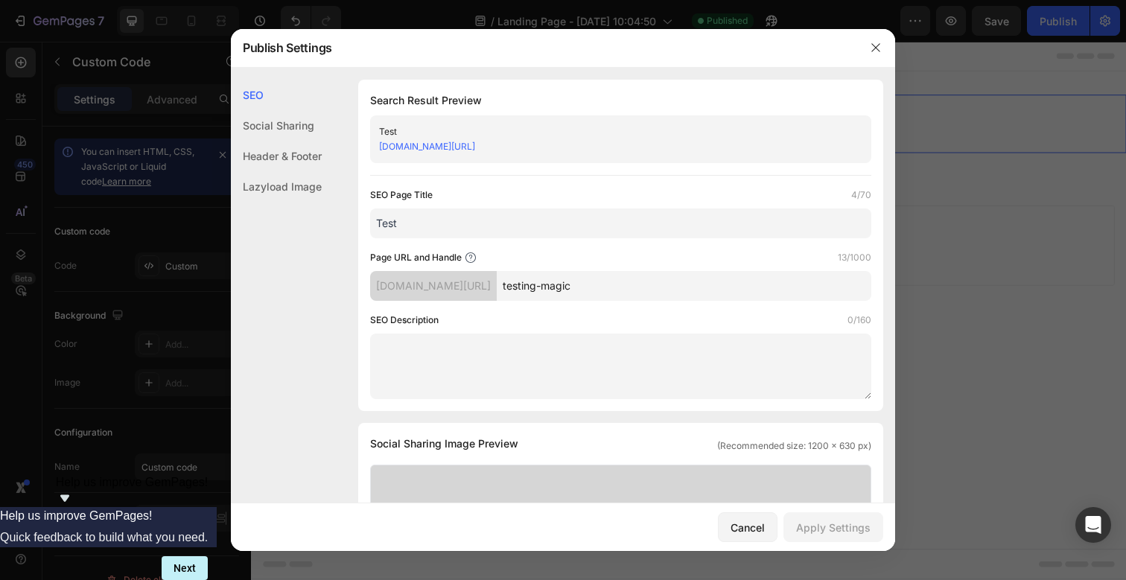
click at [451, 142] on link "[DOMAIN_NAME][URL]" at bounding box center [427, 146] width 96 height 11
click at [908, 175] on div at bounding box center [563, 290] width 1126 height 580
